Goal: Task Accomplishment & Management: Use online tool/utility

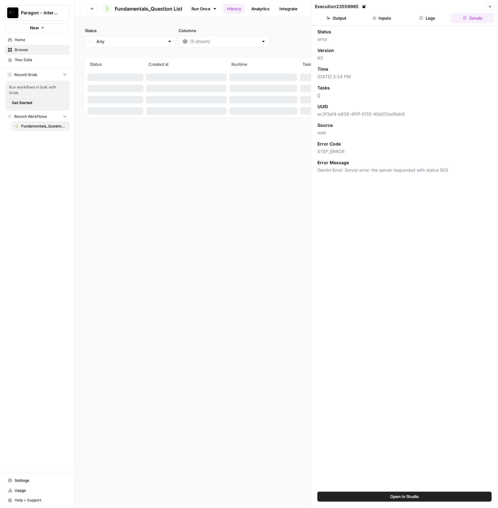
click at [46, 16] on button "Paragon - Internal Usage" at bounding box center [37, 13] width 64 height 16
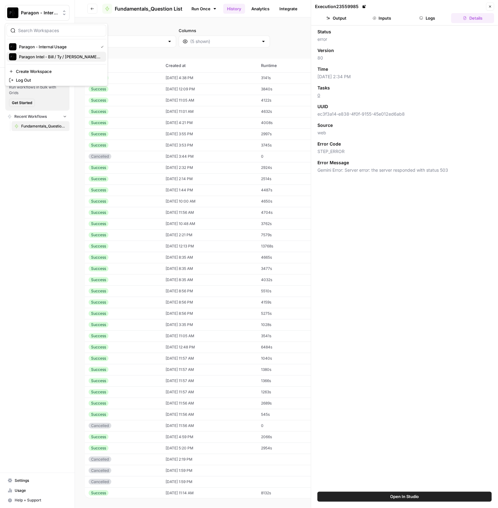
click at [50, 56] on span "Paragon Intel - Bill / Ty / [PERSON_NAME] R&D" at bounding box center [60, 57] width 82 height 6
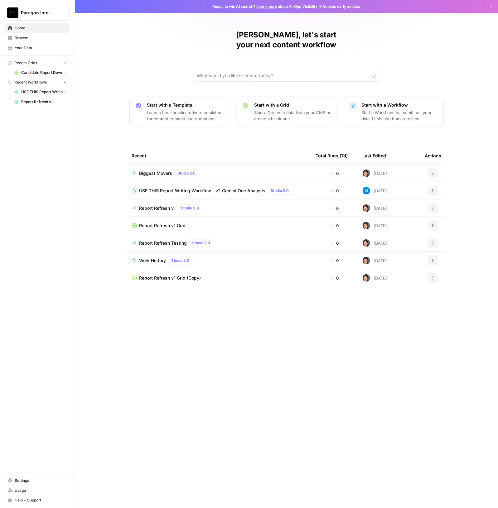
click at [228, 188] on span "USE THIS Report Writing Workflow - v2 Gemini One Analysis" at bounding box center [202, 191] width 126 height 6
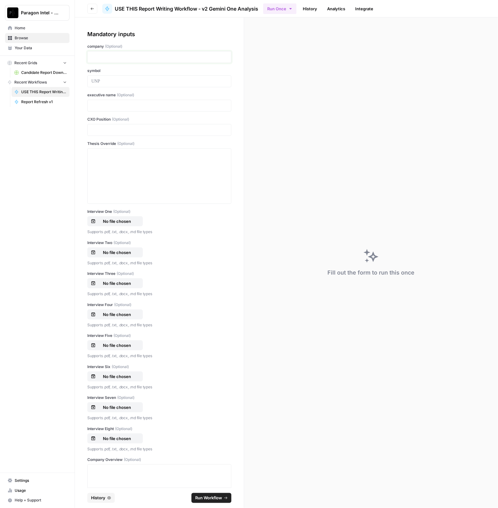
click at [137, 58] on p at bounding box center [159, 57] width 136 height 6
click at [122, 149] on div at bounding box center [159, 175] width 144 height 55
click at [118, 158] on div at bounding box center [159, 176] width 136 height 50
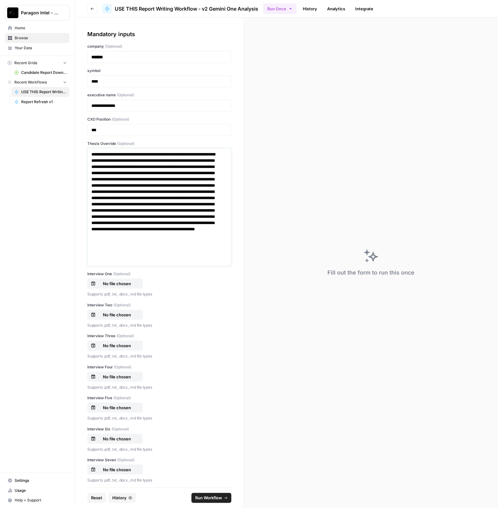
scroll to position [195, 0]
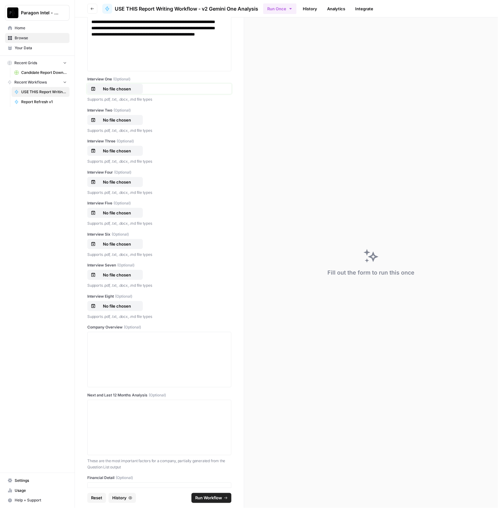
click at [134, 89] on p "No file chosen" at bounding box center [117, 89] width 40 height 6
click at [121, 117] on p "No file chosen" at bounding box center [117, 120] width 40 height 6
click at [138, 150] on div "No file chosen" at bounding box center [115, 151] width 49 height 6
click at [125, 177] on button "No file chosen" at bounding box center [114, 182] width 55 height 10
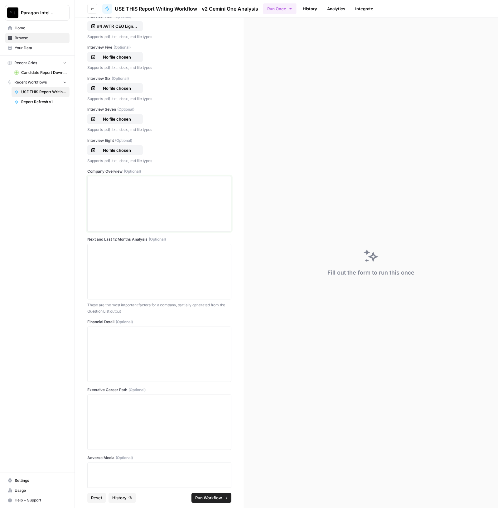
click at [95, 195] on div at bounding box center [159, 204] width 136 height 50
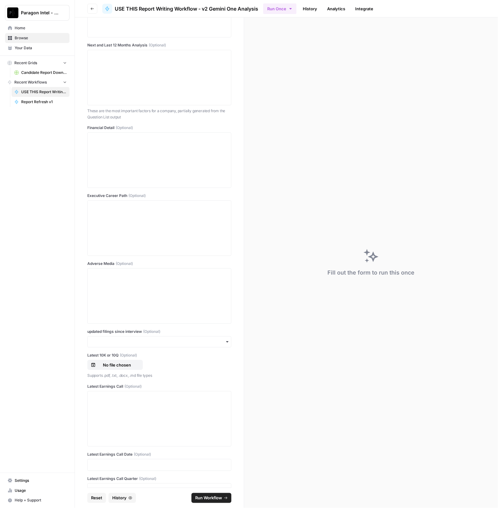
scroll to position [545, 0]
click at [122, 289] on div at bounding box center [159, 296] width 136 height 50
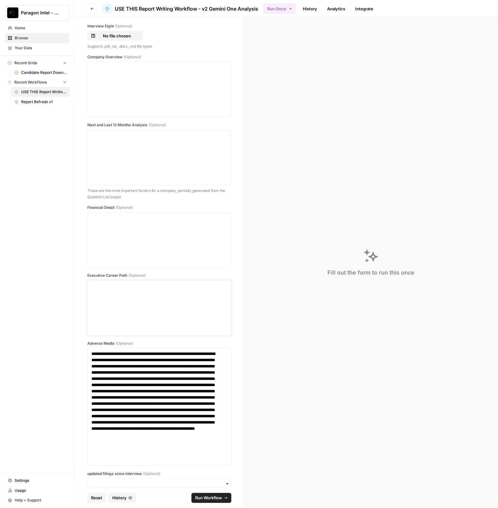
scroll to position [467, 0]
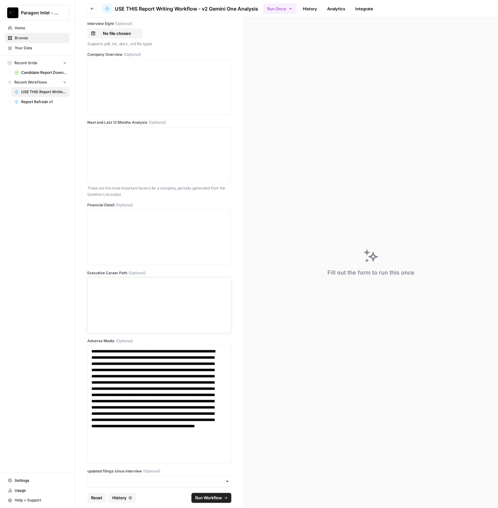
click at [130, 327] on div at bounding box center [159, 305] width 136 height 50
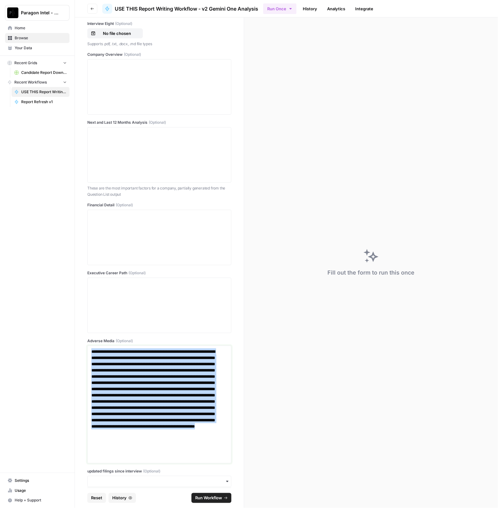
drag, startPoint x: 91, startPoint y: 351, endPoint x: 203, endPoint y: 473, distance: 165.6
click at [204, 478] on div "**********" at bounding box center [159, 99] width 144 height 1072
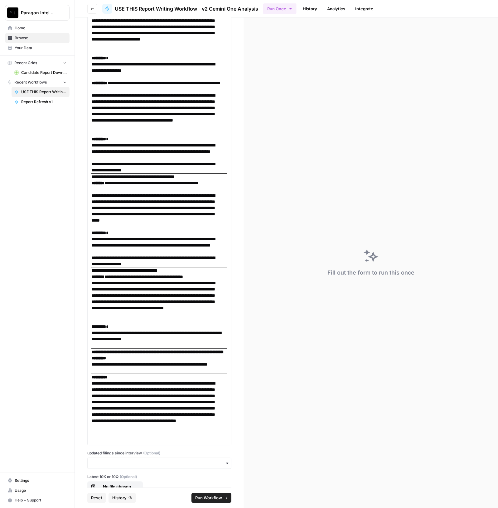
scroll to position [4979, 0]
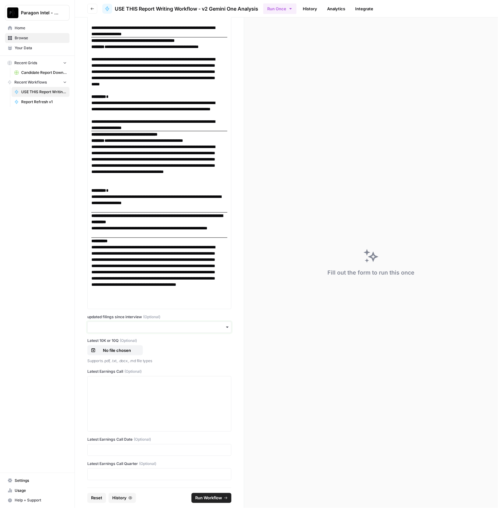
click at [131, 328] on input "updated filings since interview (Optional)" at bounding box center [159, 327] width 136 height 6
click at [106, 348] on div "yes" at bounding box center [156, 344] width 137 height 12
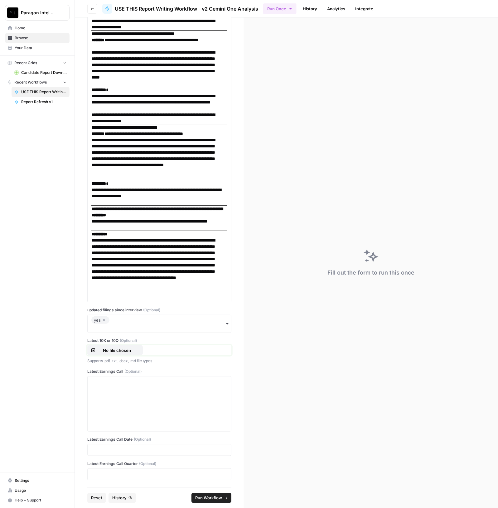
click at [102, 353] on button "No file chosen" at bounding box center [114, 350] width 55 height 10
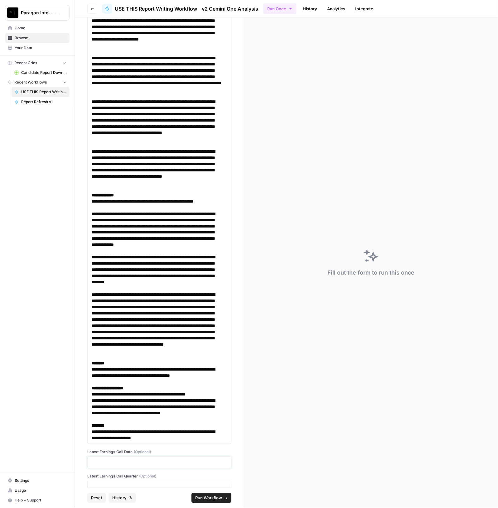
scroll to position [11298, 0]
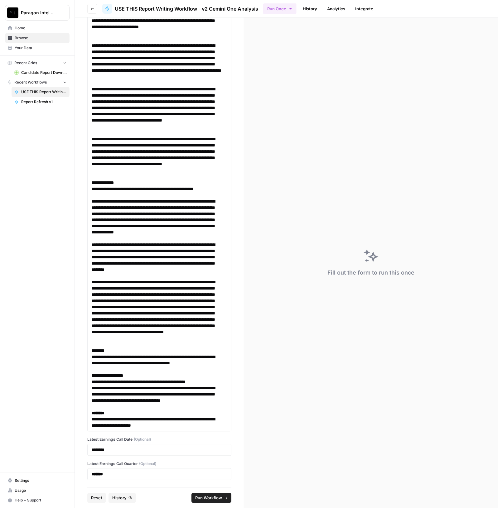
click at [216, 499] on span "Run Workflow" at bounding box center [208, 498] width 27 height 6
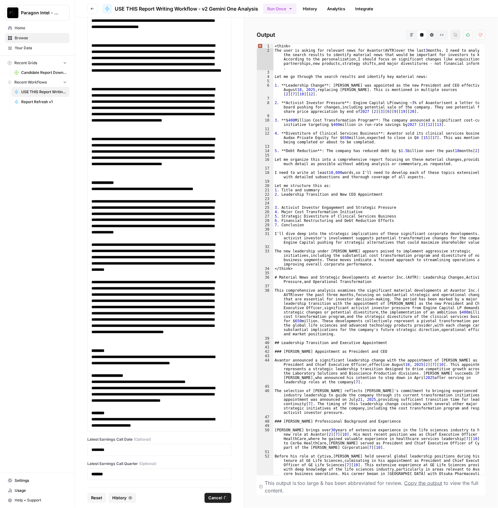
click at [415, 35] on button "Markdown" at bounding box center [412, 35] width 10 height 10
